Goal: Task Accomplishment & Management: Manage account settings

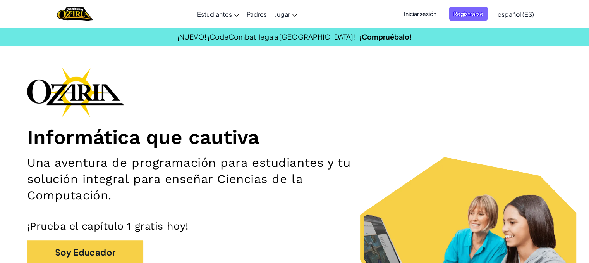
click at [432, 11] on span "Iniciar sesión" at bounding box center [421, 14] width 42 height 14
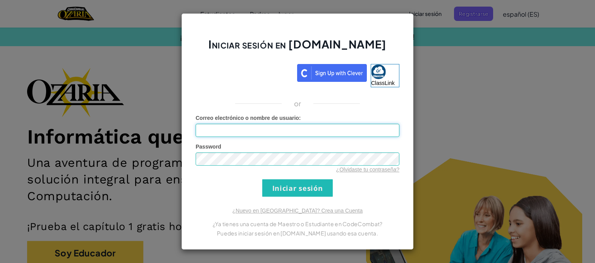
click at [361, 133] on input "Correo electrónico o nombre de usuario :" at bounding box center [298, 130] width 204 height 13
type input "[EMAIL_ADDRESS][DOMAIN_NAME]"
click at [467, 115] on div "Iniciar sesión en [DOMAIN_NAME] ClassLink or Error desconocido. Correo electrón…" at bounding box center [297, 131] width 595 height 263
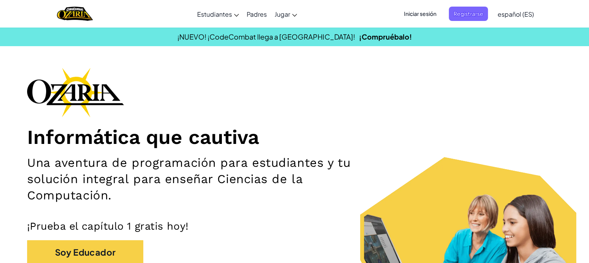
click at [416, 10] on span "Iniciar sesión" at bounding box center [421, 14] width 42 height 14
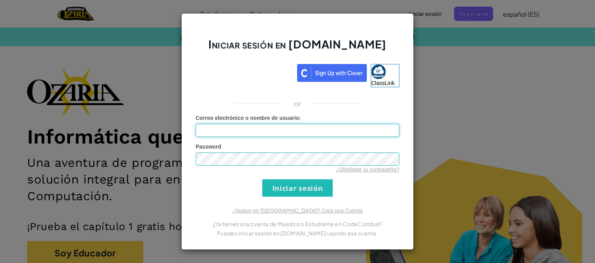
click at [271, 131] on input "Correo electrónico o nombre de usuario :" at bounding box center [298, 130] width 204 height 13
type input "[PERSON_NAME]"
click at [335, 191] on form "Correo electrónico o nombre de usuario : [PERSON_NAME] Password ¿Olvidaste tu c…" at bounding box center [298, 155] width 204 height 83
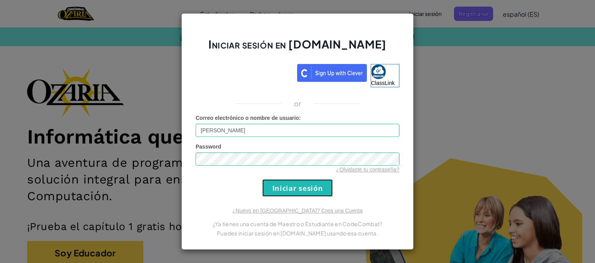
click at [328, 190] on input "Iniciar sesión" at bounding box center [297, 187] width 71 height 17
